Goal: Transaction & Acquisition: Obtain resource

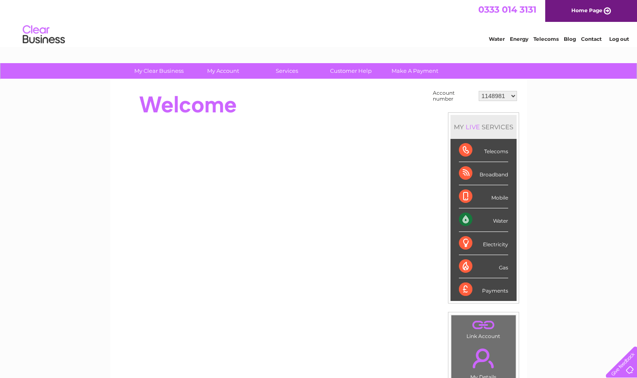
click at [494, 98] on select "1148981 1149939 30277020" at bounding box center [498, 96] width 38 height 10
select select "1149939"
click at [479, 91] on select "1148981 1149939 30277020" at bounding box center [498, 96] width 38 height 10
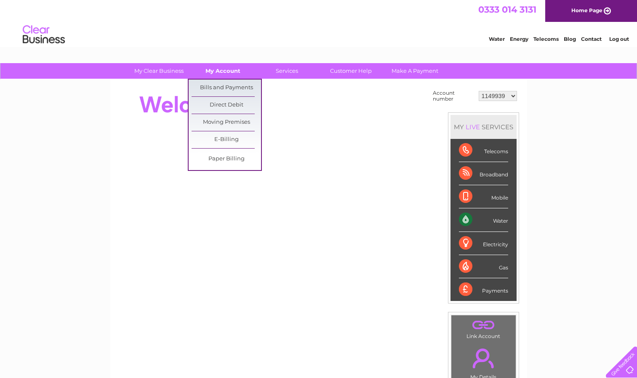
click at [218, 68] on link "My Account" at bounding box center [222, 71] width 69 height 16
click at [228, 91] on link "Bills and Payments" at bounding box center [226, 88] width 69 height 17
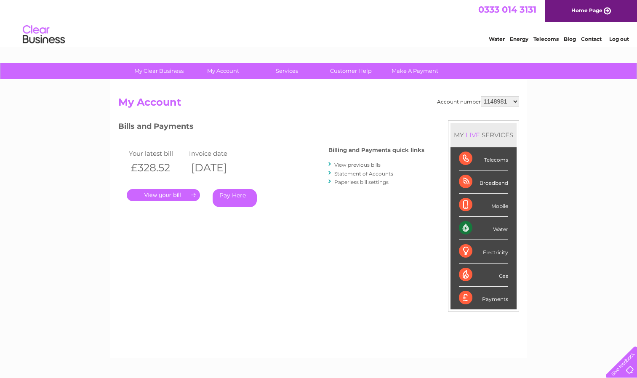
click at [169, 196] on link "." at bounding box center [163, 195] width 73 height 12
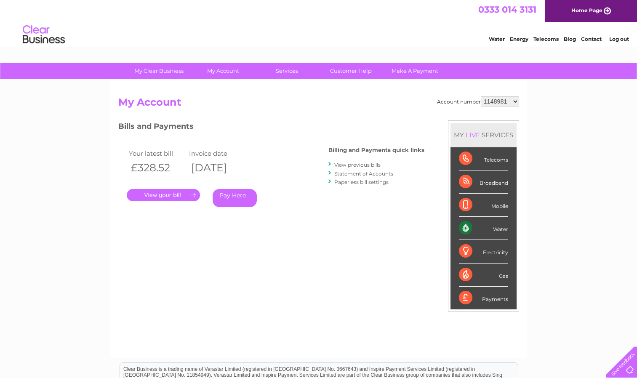
scroll to position [24, 0]
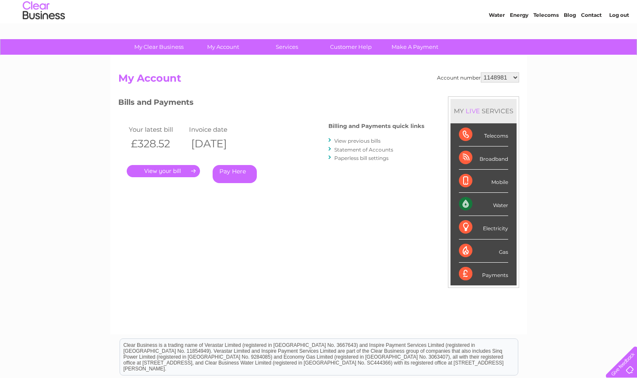
click at [358, 140] on link "View previous bills" at bounding box center [357, 141] width 46 height 6
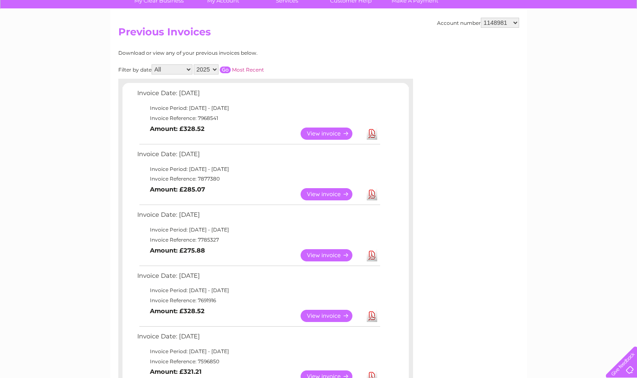
scroll to position [71, 0]
click at [339, 135] on link "View" at bounding box center [332, 133] width 62 height 12
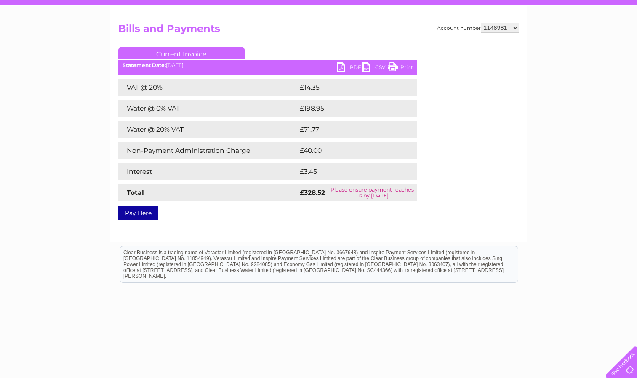
scroll to position [73, 0]
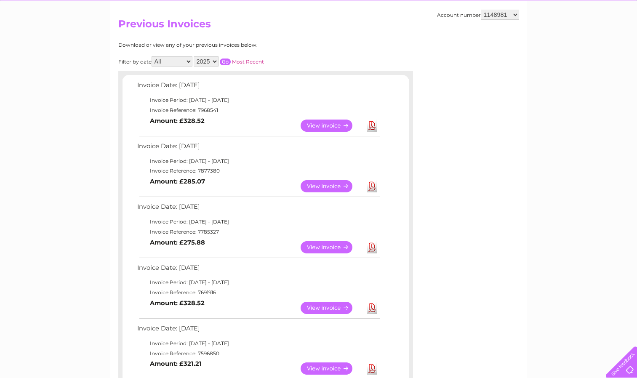
scroll to position [79, 0]
click at [324, 249] on link "View" at bounding box center [332, 247] width 62 height 12
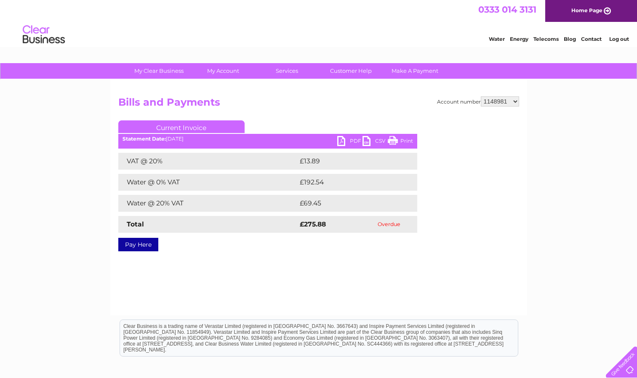
click at [340, 142] on link "PDF" at bounding box center [349, 142] width 25 height 12
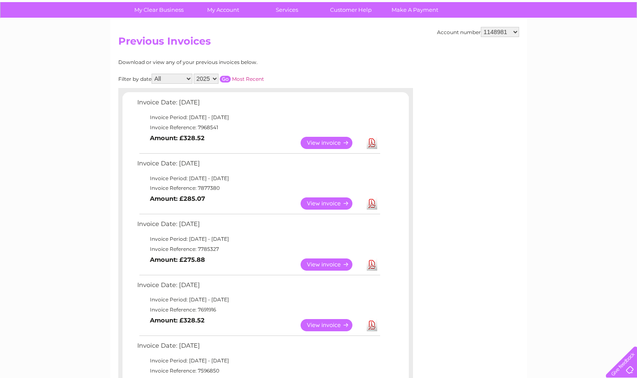
scroll to position [60, 0]
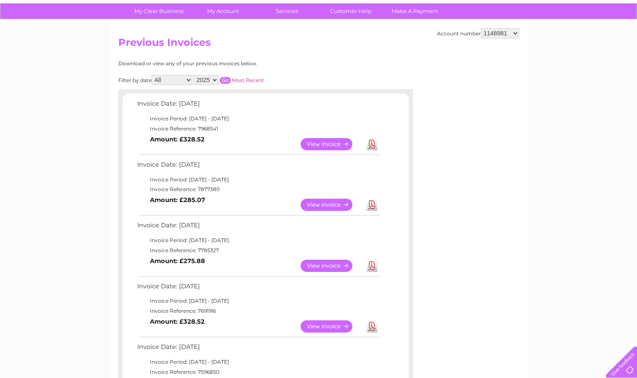
click at [494, 33] on select "1148981 1149939 30277020" at bounding box center [500, 33] width 38 height 10
select select "1149939"
click at [481, 28] on select "1148981 1149939 30277020" at bounding box center [500, 33] width 38 height 10
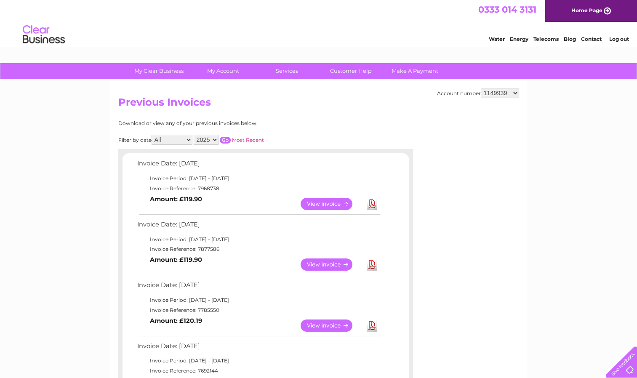
click at [328, 130] on div "Download or view any of your previous invoices below. Filter by date All Januar…" at bounding box center [228, 384] width 221 height 528
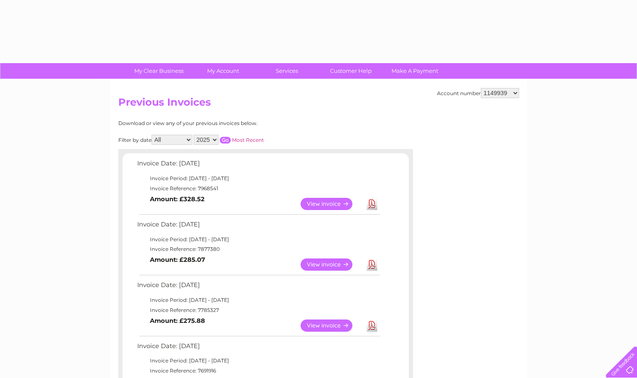
select select "1149939"
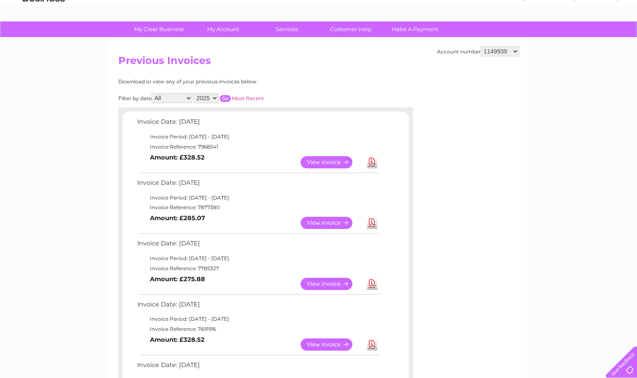
scroll to position [43, 0]
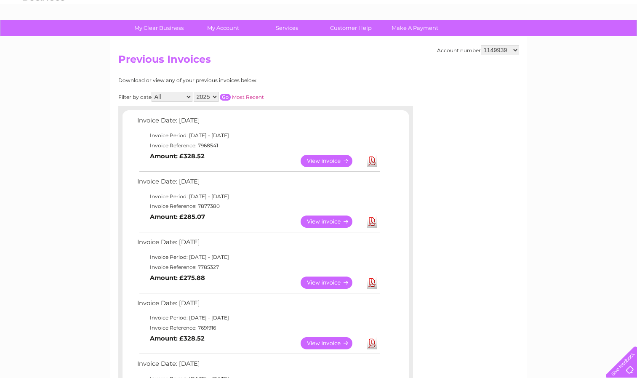
click at [501, 51] on select "1148981 1149939 30277020" at bounding box center [500, 50] width 38 height 10
click at [481, 45] on select "1148981 1149939 30277020" at bounding box center [500, 50] width 38 height 10
click at [339, 161] on link "View" at bounding box center [332, 161] width 62 height 12
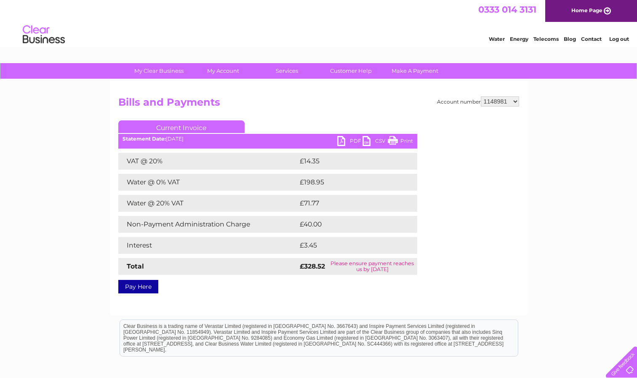
click at [339, 142] on link "PDF" at bounding box center [349, 142] width 25 height 12
click at [307, 120] on div "Account number 1148981 1149939 30277020 Bills and Payments Current Invoice PDF …" at bounding box center [318, 193] width 401 height 194
click at [500, 101] on select "1148981 1149939 30277020" at bounding box center [500, 101] width 38 height 10
click at [481, 96] on select "1148981 1149939 30277020" at bounding box center [500, 101] width 38 height 10
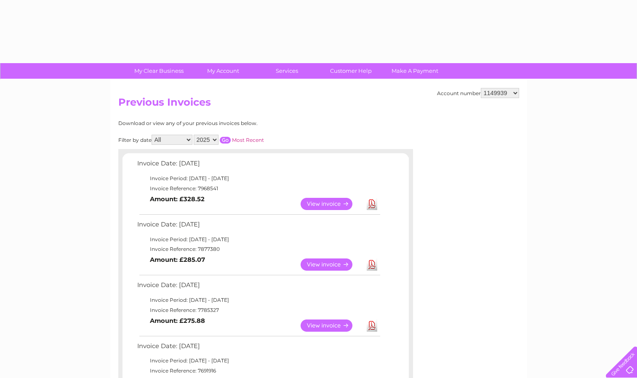
select select "1149939"
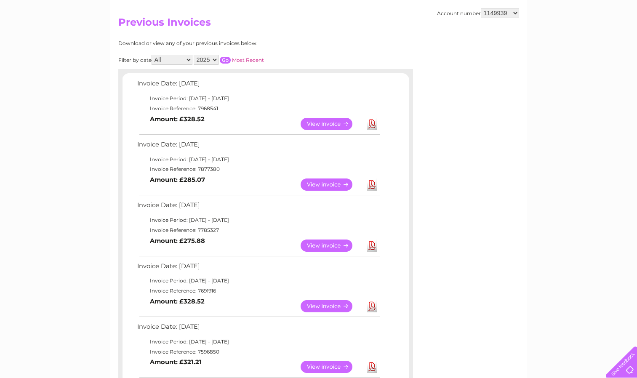
scroll to position [82, 0]
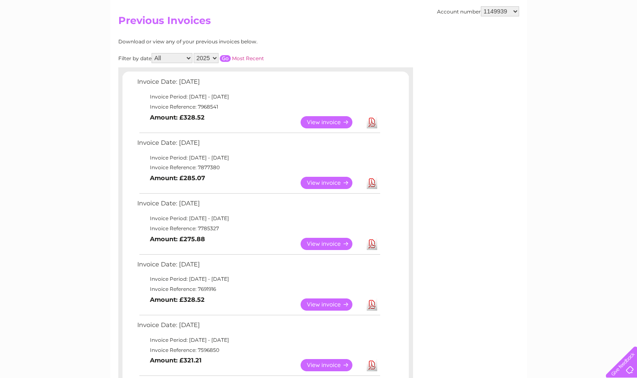
click at [323, 117] on link "View" at bounding box center [332, 122] width 62 height 12
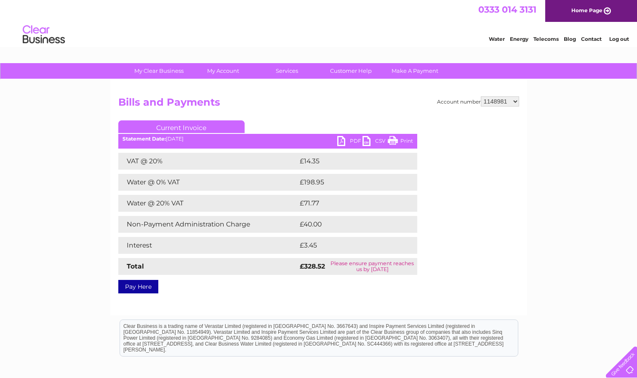
click at [348, 141] on link "PDF" at bounding box center [349, 142] width 25 height 12
click at [507, 99] on select "1148981 1149939 30277020" at bounding box center [500, 101] width 38 height 10
select select "1149939"
click at [481, 96] on select "1148981 1149939 30277020" at bounding box center [500, 101] width 38 height 10
click at [343, 143] on link "PDF" at bounding box center [349, 142] width 25 height 12
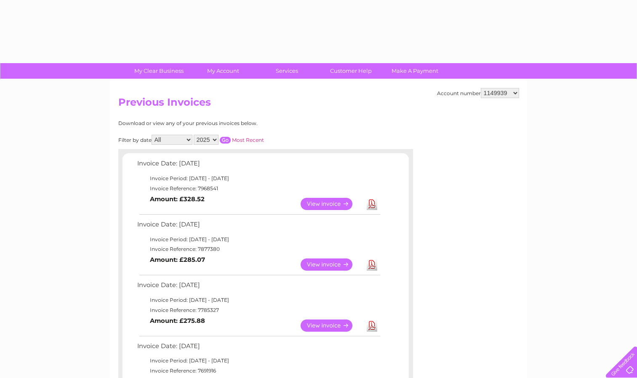
select select "1149939"
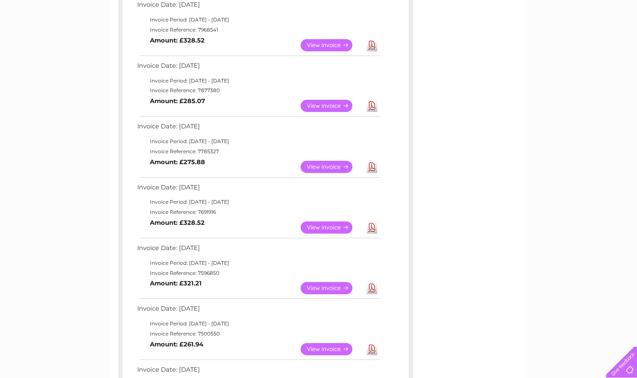
scroll to position [161, 0]
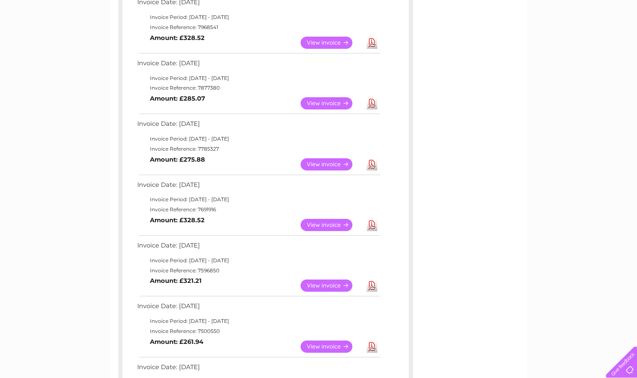
click at [325, 107] on link "View" at bounding box center [332, 103] width 62 height 12
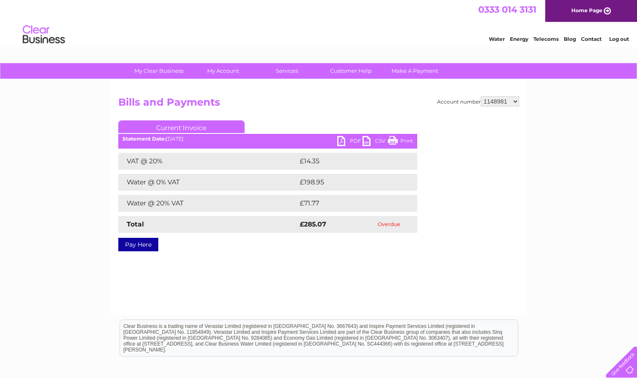
click at [344, 143] on link "PDF" at bounding box center [349, 142] width 25 height 12
click at [514, 101] on select "1148981 1149939 30277020" at bounding box center [500, 101] width 38 height 10
select select "1149939"
click at [481, 96] on select "1148981 1149939 30277020" at bounding box center [500, 101] width 38 height 10
click at [344, 144] on link "PDF" at bounding box center [349, 142] width 25 height 12
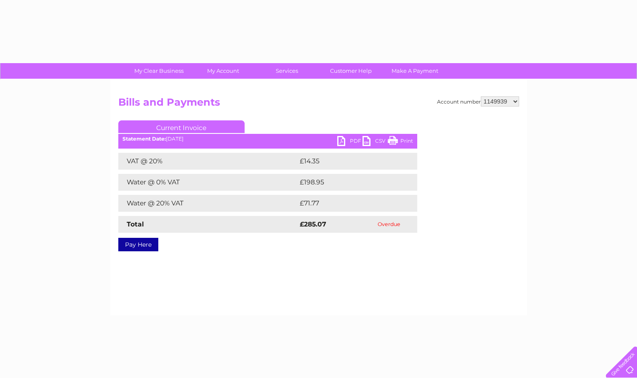
select select "1149939"
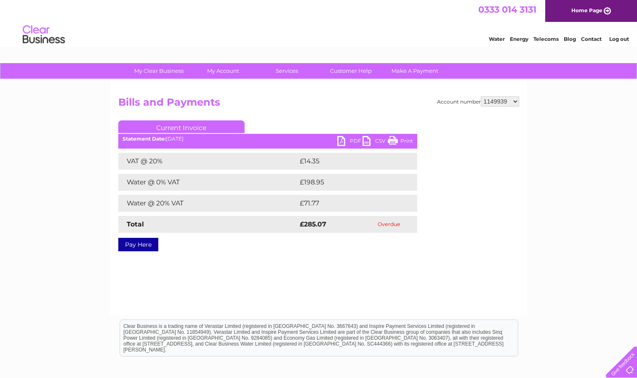
click at [504, 102] on select "1148981 1149939 30277020" at bounding box center [500, 101] width 38 height 10
click at [481, 96] on select "1148981 1149939 30277020" at bounding box center [500, 101] width 38 height 10
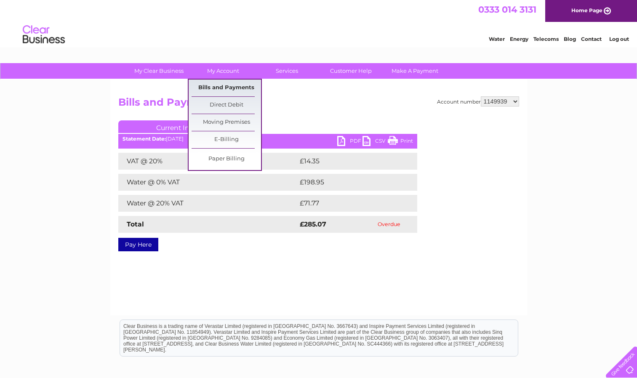
click at [232, 84] on link "Bills and Payments" at bounding box center [226, 88] width 69 height 17
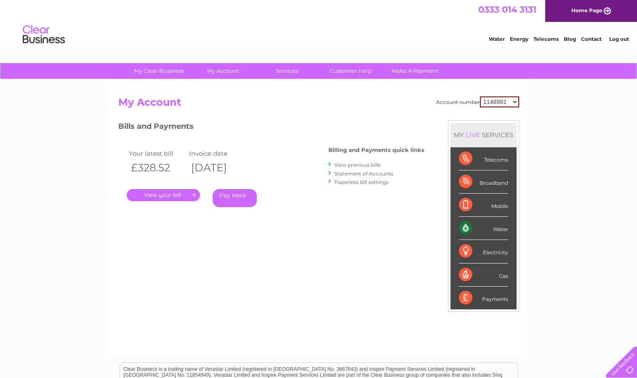
click at [514, 103] on select "1148981 1149939 30277020" at bounding box center [499, 101] width 39 height 11
select select "1149939"
click at [480, 96] on select "1148981 1149939 30277020" at bounding box center [499, 101] width 39 height 11
click at [361, 164] on link "View previous bills" at bounding box center [357, 165] width 46 height 6
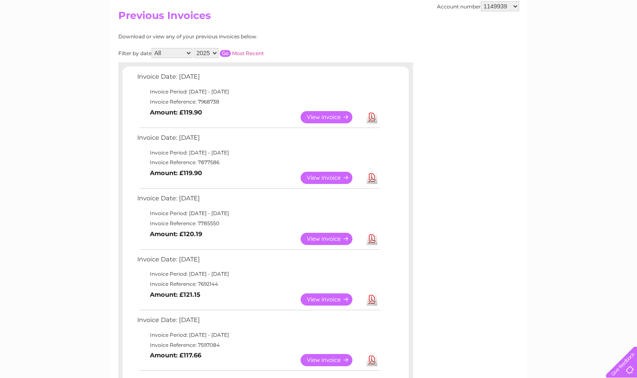
scroll to position [86, 0]
click at [322, 238] on link "View" at bounding box center [332, 239] width 62 height 12
click at [313, 176] on link "View" at bounding box center [332, 178] width 62 height 12
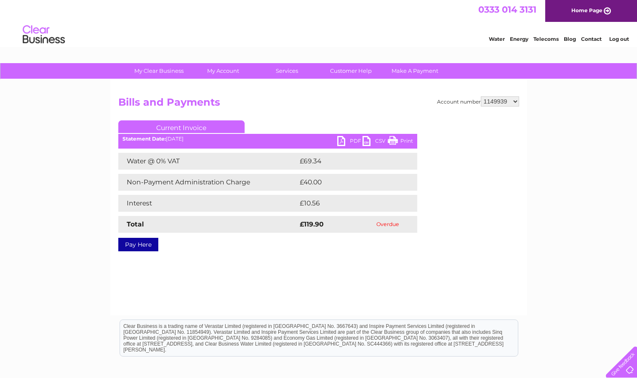
click at [341, 138] on link "PDF" at bounding box center [349, 142] width 25 height 12
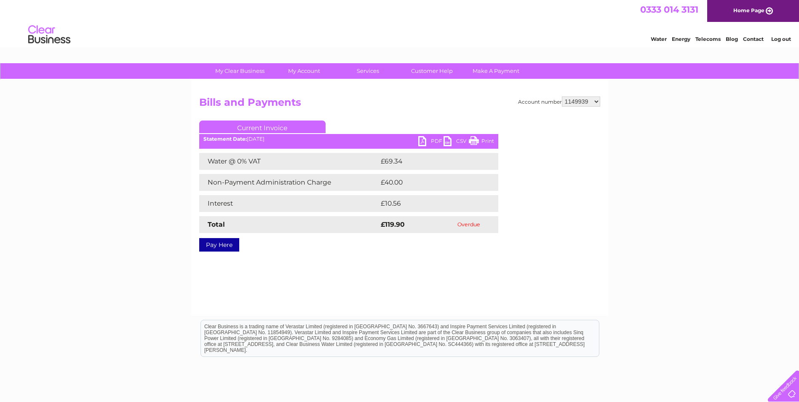
click at [575, 100] on select "1148981 1149939 30277020" at bounding box center [581, 101] width 38 height 10
select select "1148981"
click at [562, 96] on select "1148981 1149939 30277020" at bounding box center [581, 101] width 38 height 10
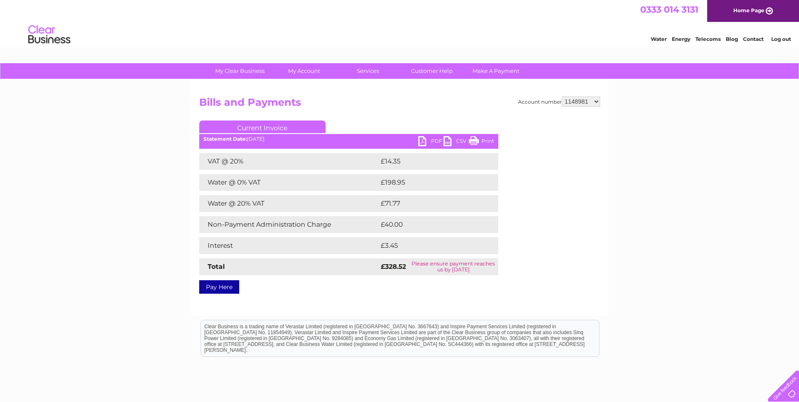
click at [221, 289] on link "Pay Here" at bounding box center [219, 286] width 40 height 13
click at [423, 141] on link "PDF" at bounding box center [430, 142] width 25 height 12
click at [312, 113] on div "Account number 1148981 1149939 30277020 Bills and Payments Current Invoice PDF …" at bounding box center [399, 193] width 401 height 194
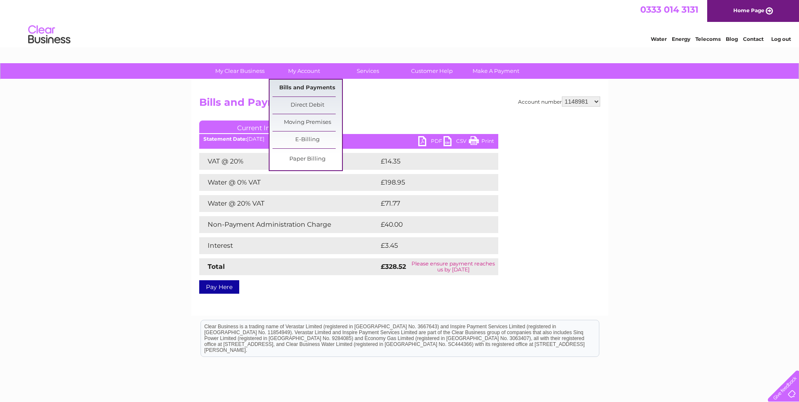
click at [315, 87] on link "Bills and Payments" at bounding box center [306, 88] width 69 height 17
click at [332, 91] on link "Bills and Payments" at bounding box center [306, 88] width 69 height 17
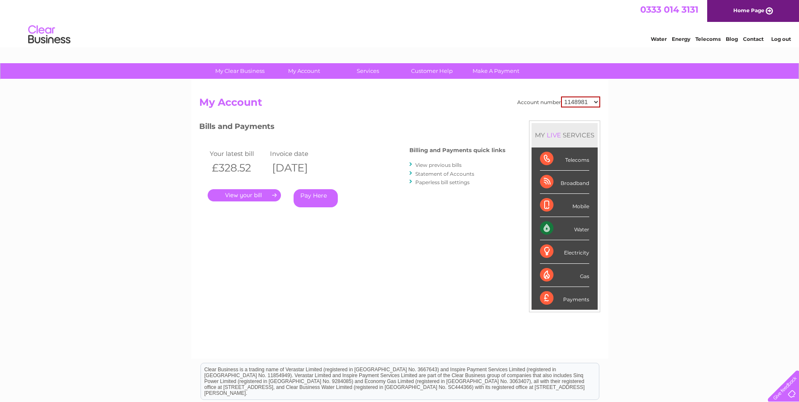
click at [457, 174] on link "Statement of Accounts" at bounding box center [444, 174] width 59 height 6
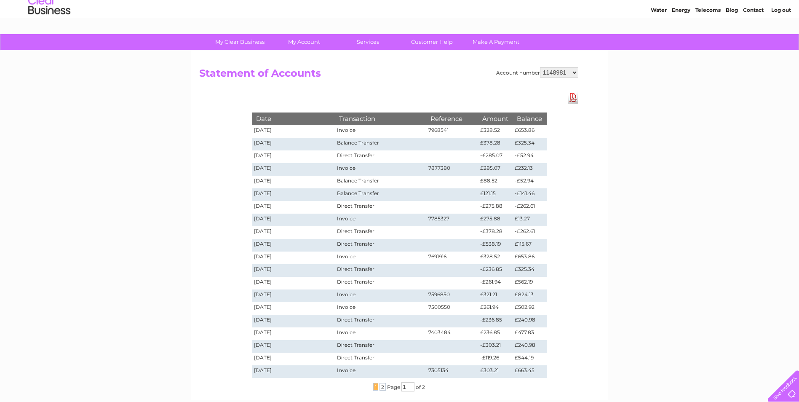
scroll to position [177, 0]
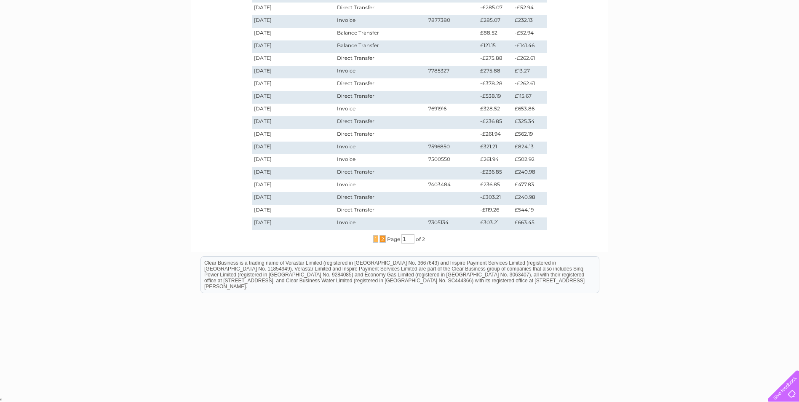
click at [380, 239] on span "2" at bounding box center [382, 239] width 6 height 8
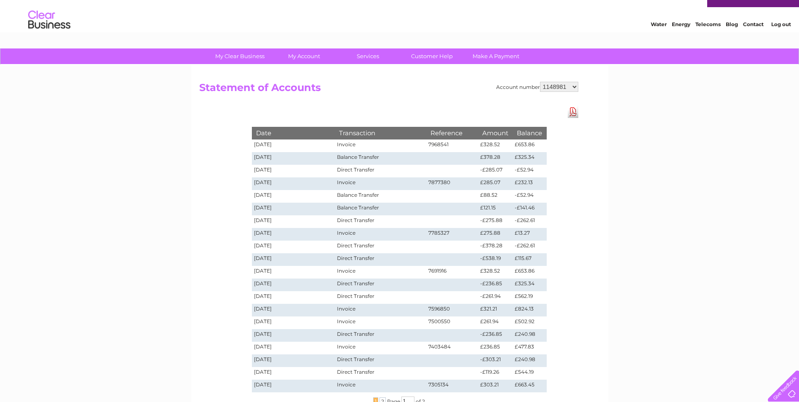
scroll to position [8, 0]
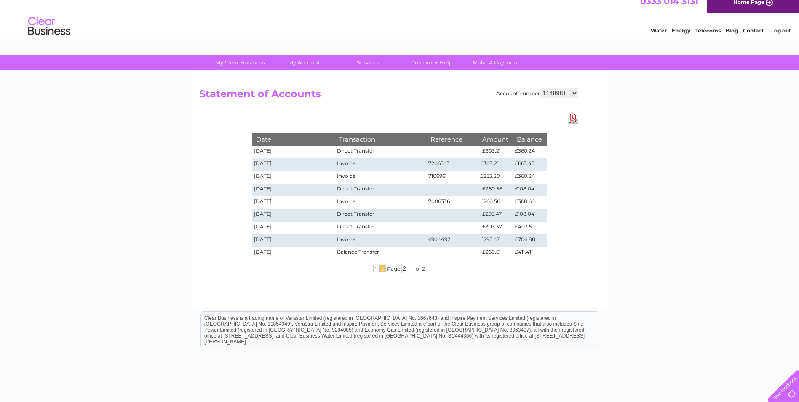
click at [575, 120] on link "Download Pdf" at bounding box center [573, 118] width 11 height 12
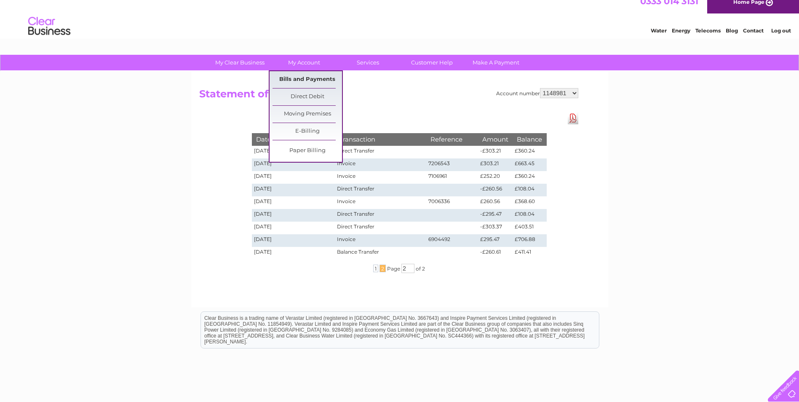
click at [302, 79] on link "Bills and Payments" at bounding box center [306, 79] width 69 height 17
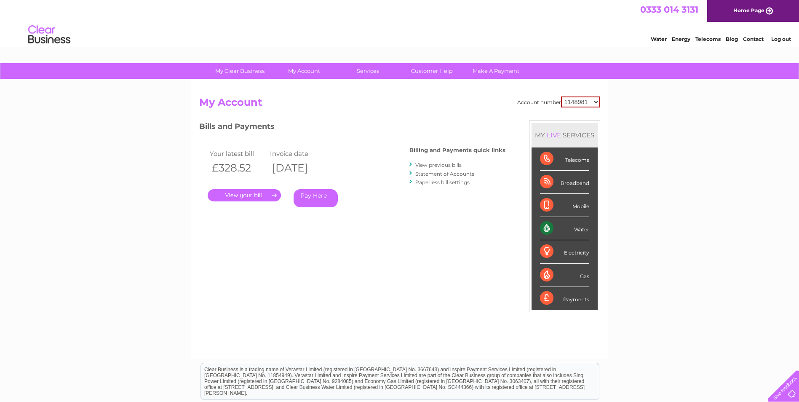
click at [439, 165] on link "View previous bills" at bounding box center [438, 165] width 46 height 6
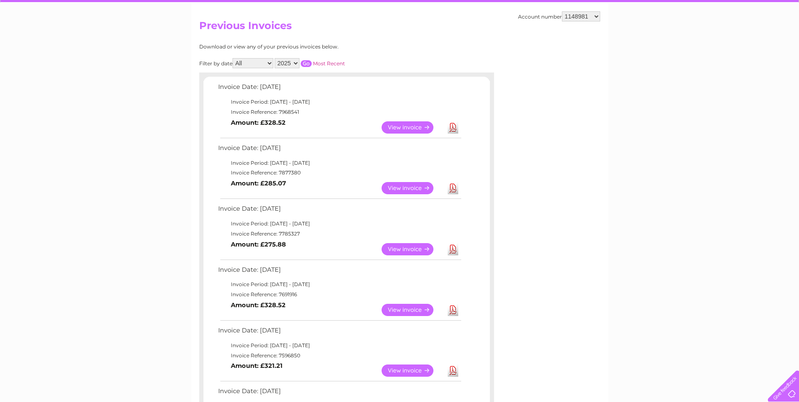
scroll to position [84, 0]
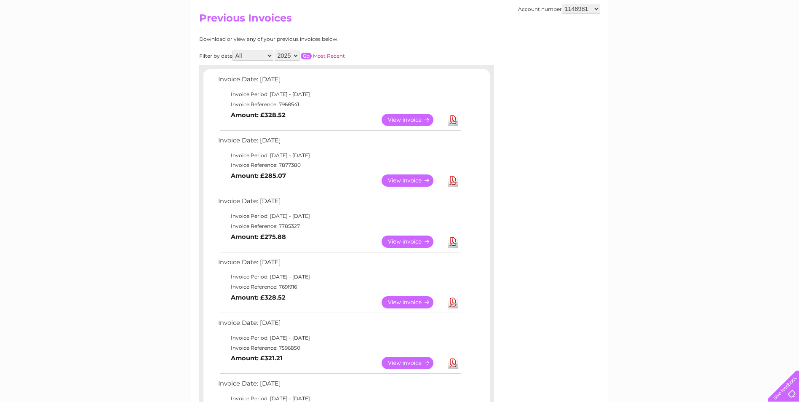
click at [426, 182] on link "View" at bounding box center [413, 180] width 62 height 12
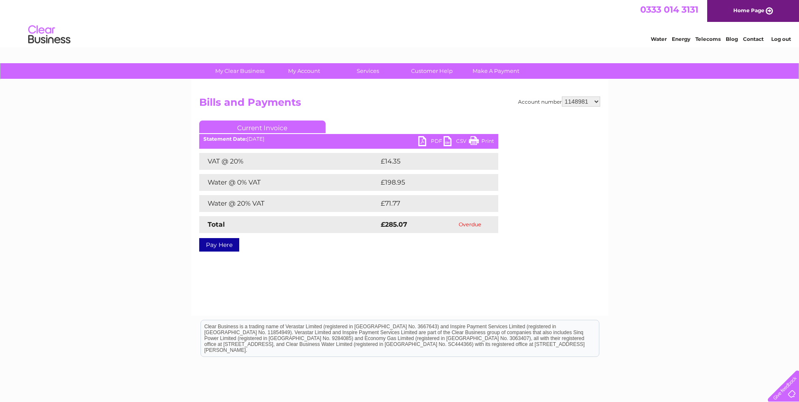
click at [430, 140] on link "PDF" at bounding box center [430, 142] width 25 height 12
